Goal: Information Seeking & Learning: Check status

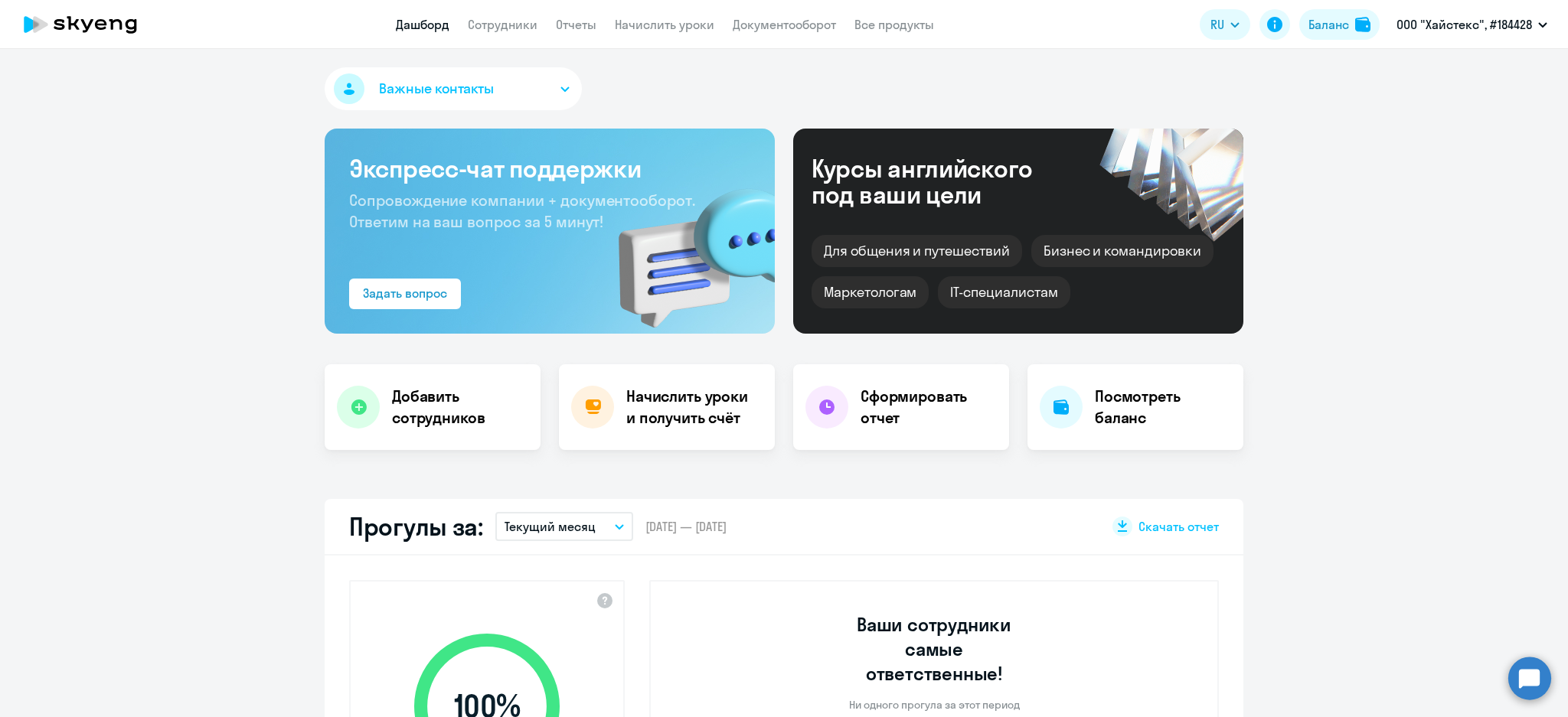
select select "30"
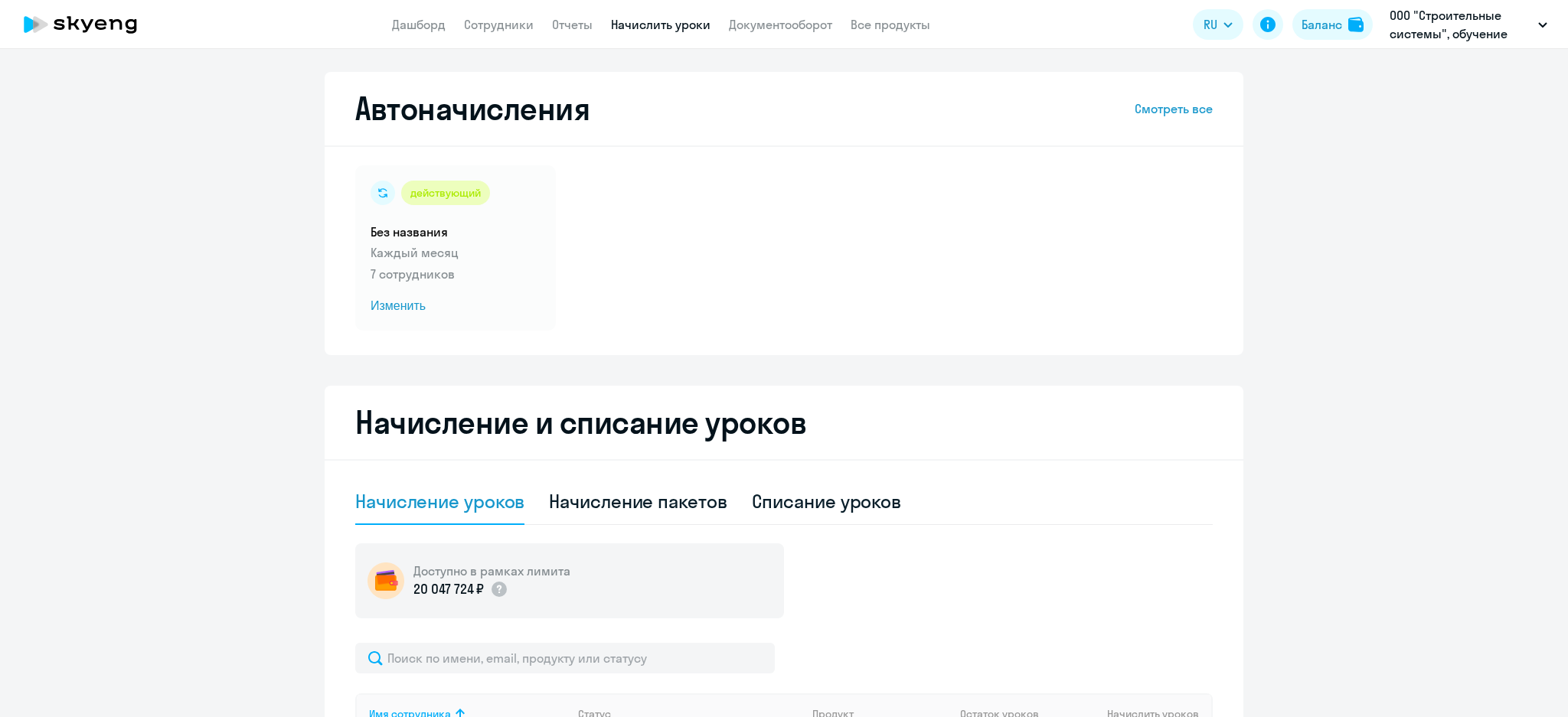
select select "10"
click at [572, 31] on link "Отчеты" at bounding box center [572, 24] width 40 height 15
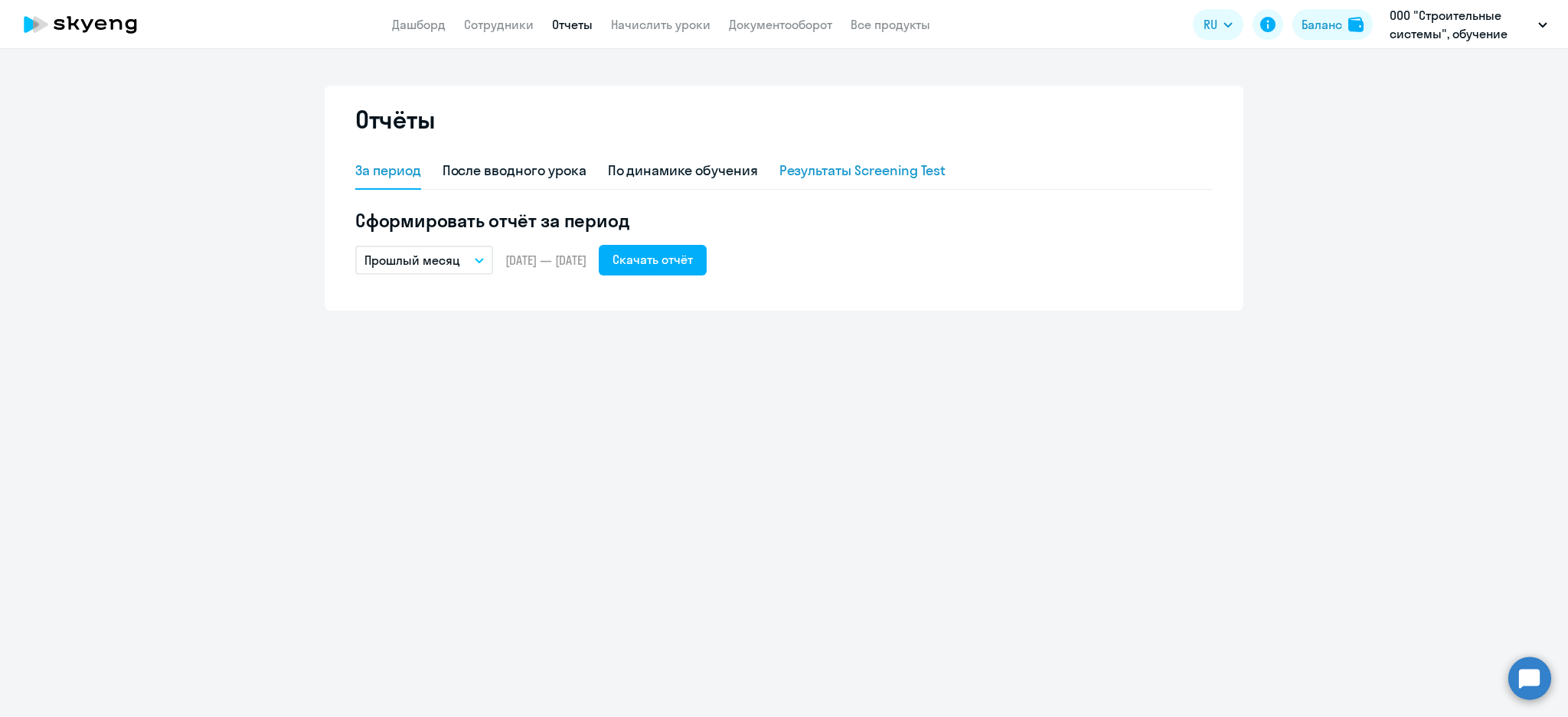
click at [884, 172] on div "Результаты Screening Test" at bounding box center [863, 170] width 167 height 20
